Goal: Task Accomplishment & Management: Use online tool/utility

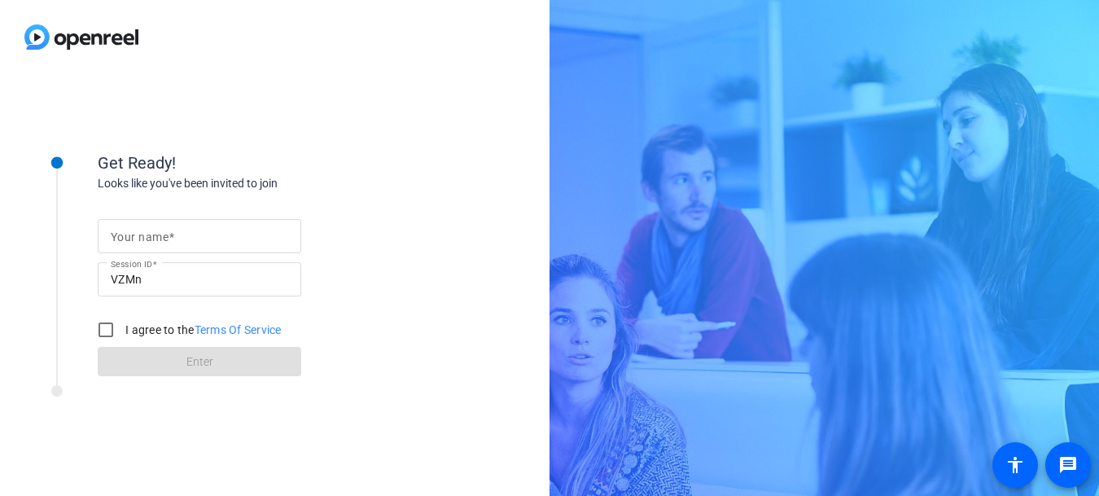
click at [199, 231] on input "Your name" at bounding box center [199, 236] width 177 height 20
type input "[PERSON_NAME]"
click at [114, 332] on input "I agree to the Terms Of Service" at bounding box center [106, 329] width 33 height 33
checkbox input "true"
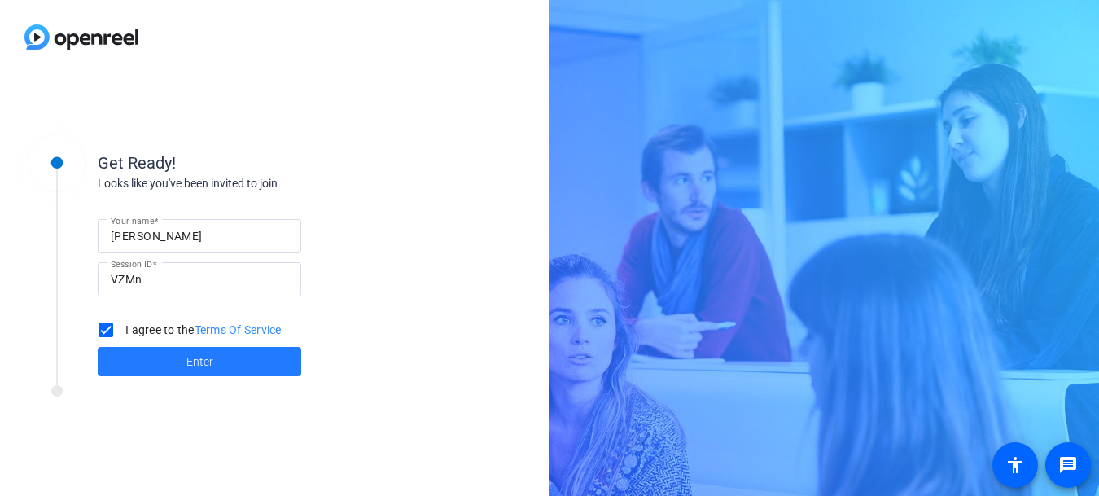
click at [186, 361] on span "Enter" at bounding box center [199, 361] width 27 height 17
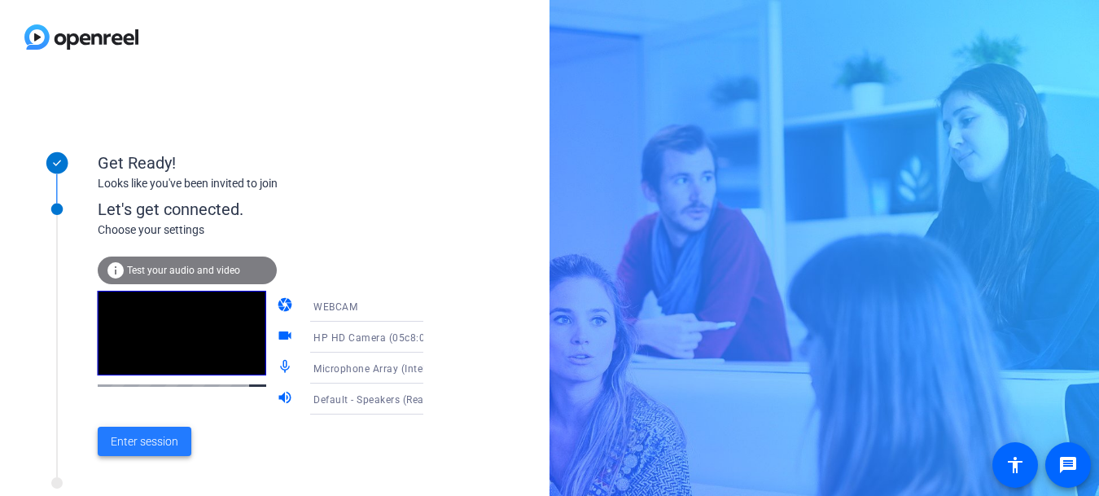
click at [156, 439] on span "Enter session" at bounding box center [145, 441] width 68 height 17
